Goal: Transaction & Acquisition: Purchase product/service

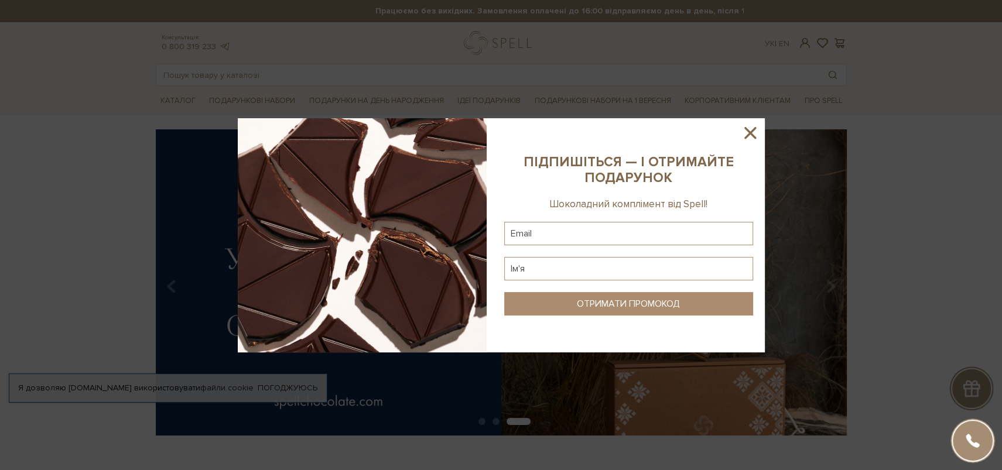
click at [750, 133] on icon at bounding box center [751, 133] width 12 height 12
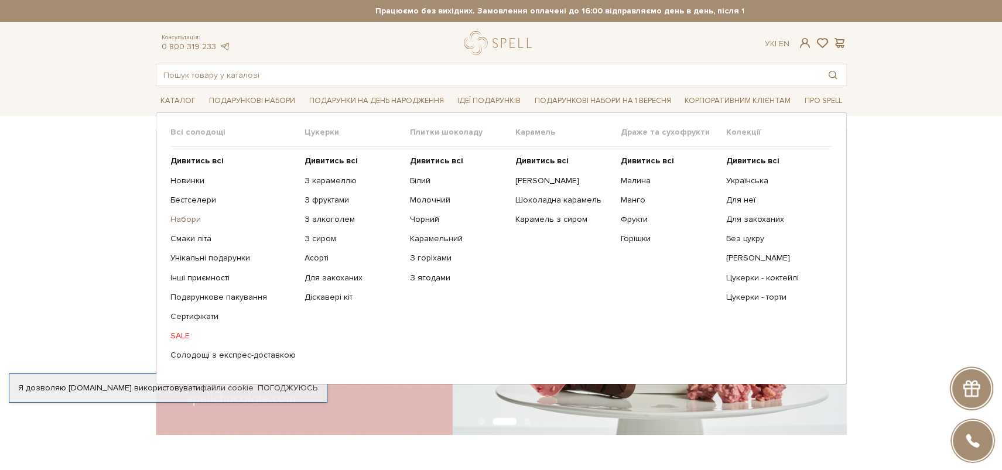
click at [186, 218] on link "Набори" at bounding box center [232, 219] width 125 height 11
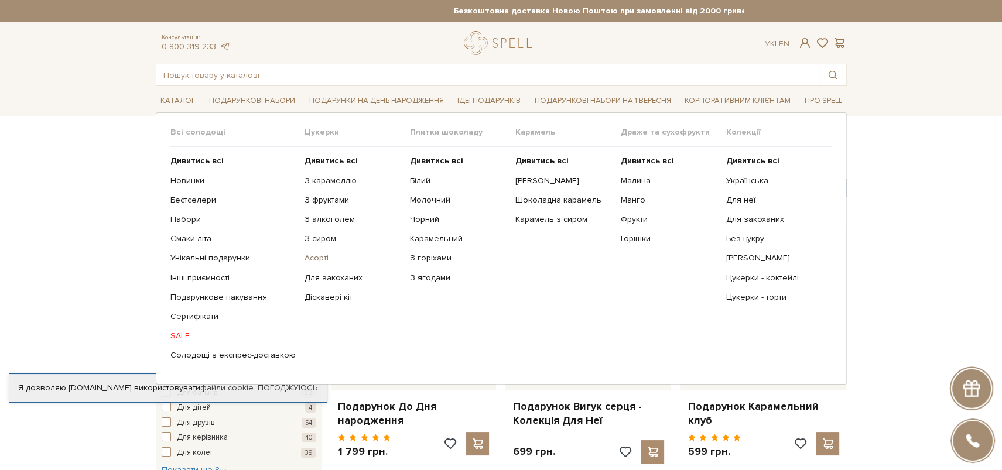
click at [311, 257] on link "Асорті" at bounding box center [353, 258] width 97 height 11
